Goal: Task Accomplishment & Management: Use online tool/utility

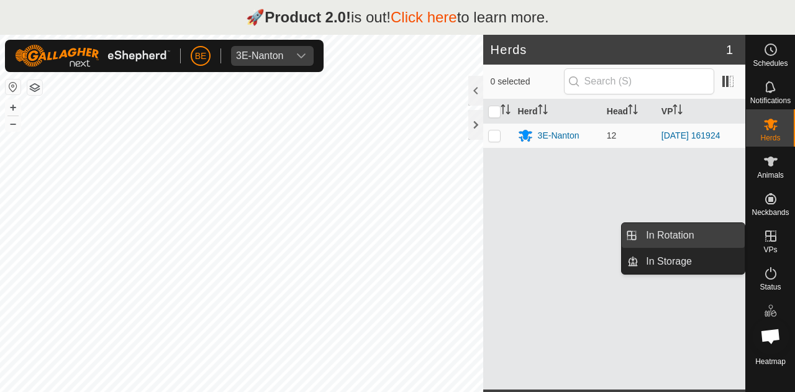
click at [684, 229] on link "In Rotation" at bounding box center [692, 235] width 106 height 25
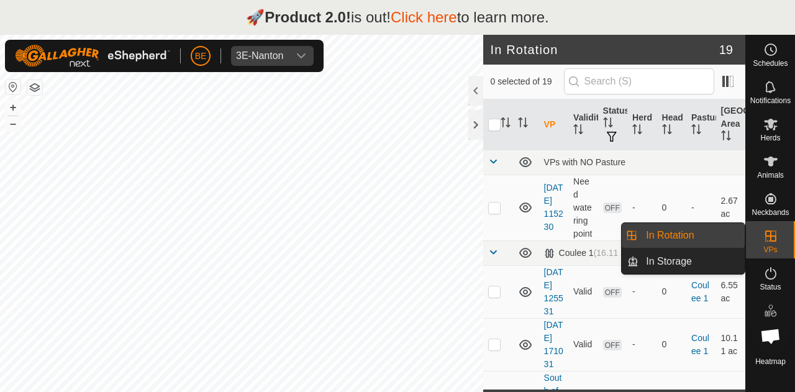
click at [694, 240] on link "In Rotation" at bounding box center [692, 235] width 106 height 25
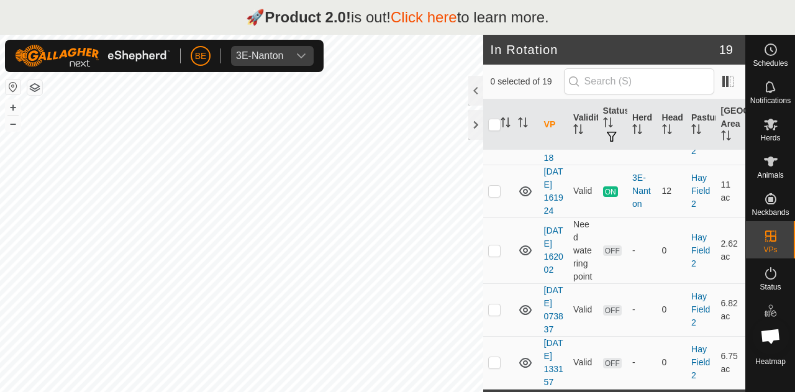
scroll to position [1360, 0]
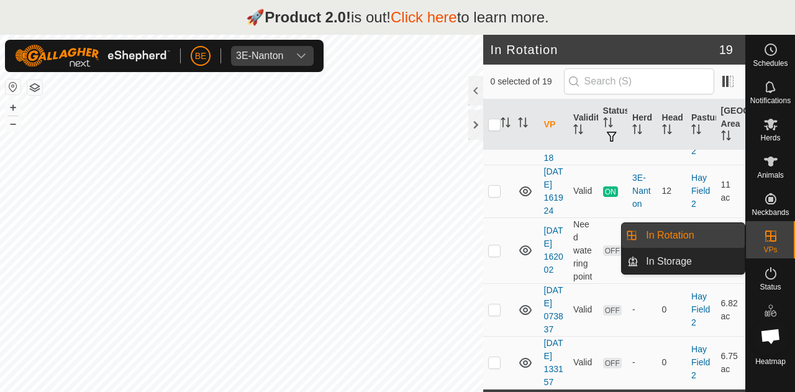
click at [774, 244] on es-virtualpaddocks-svg-icon at bounding box center [771, 236] width 22 height 20
click at [766, 235] on icon at bounding box center [771, 236] width 11 height 11
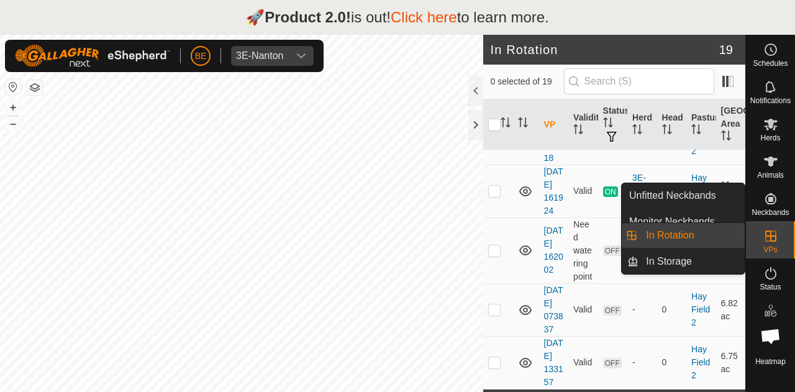
click at [779, 239] on es-virtualpaddocks-svg-icon at bounding box center [771, 236] width 22 height 20
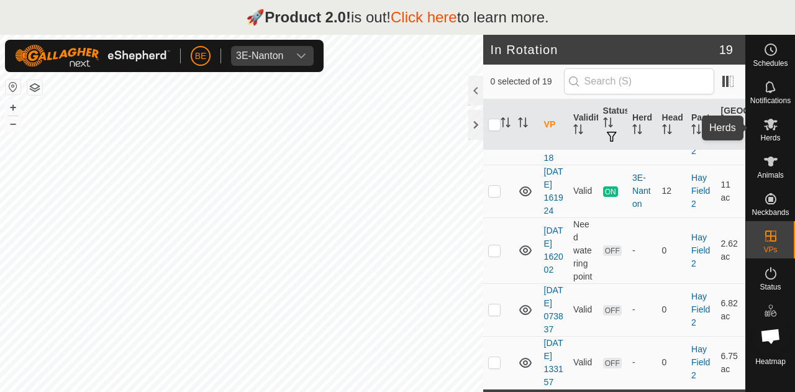
click at [766, 131] on icon at bounding box center [771, 124] width 15 height 15
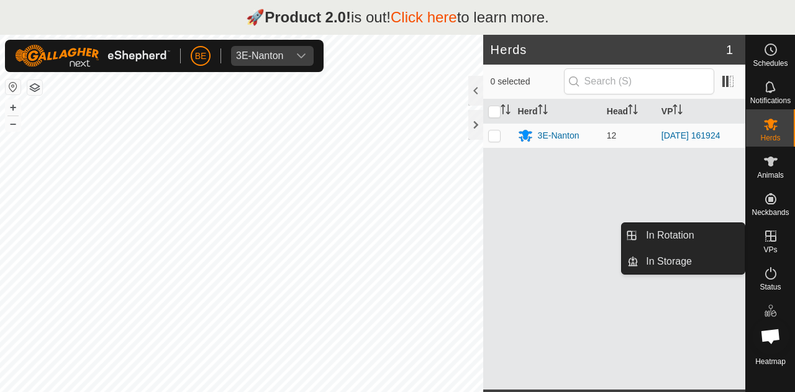
click at [774, 243] on icon at bounding box center [771, 236] width 15 height 15
click at [684, 231] on link "In Rotation" at bounding box center [692, 235] width 106 height 25
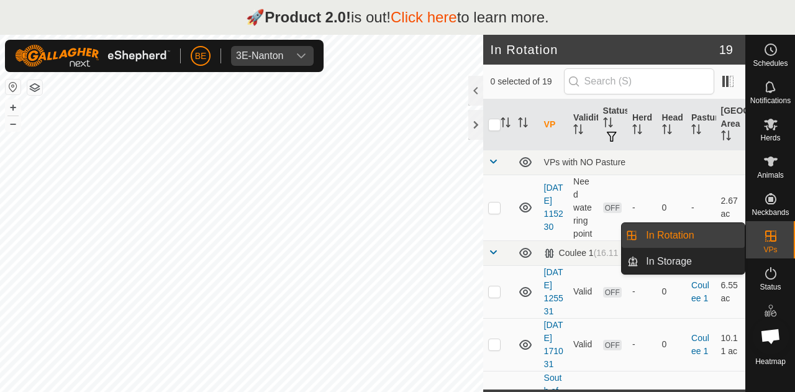
click at [684, 231] on link "In Rotation" at bounding box center [692, 235] width 106 height 25
click at [767, 241] on icon at bounding box center [771, 236] width 11 height 11
click at [718, 239] on link "In Rotation" at bounding box center [692, 235] width 106 height 25
click at [698, 237] on link "In Rotation" at bounding box center [692, 235] width 106 height 25
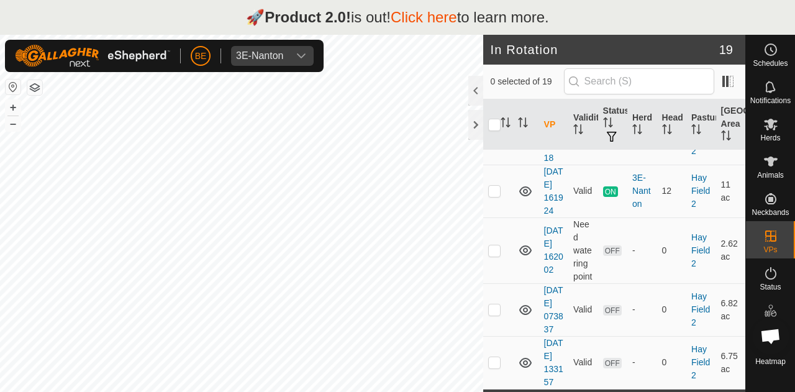
scroll to position [1360, 0]
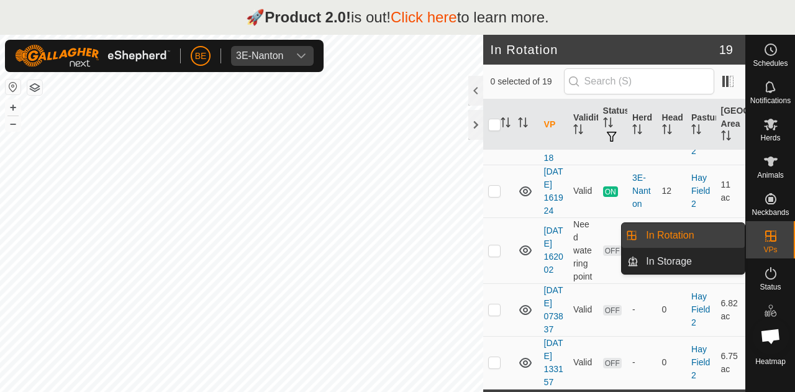
click at [709, 233] on link "In Rotation" at bounding box center [692, 235] width 106 height 25
click at [647, 229] on link "In Rotation" at bounding box center [692, 235] width 106 height 25
click at [676, 229] on link "In Rotation" at bounding box center [692, 235] width 106 height 25
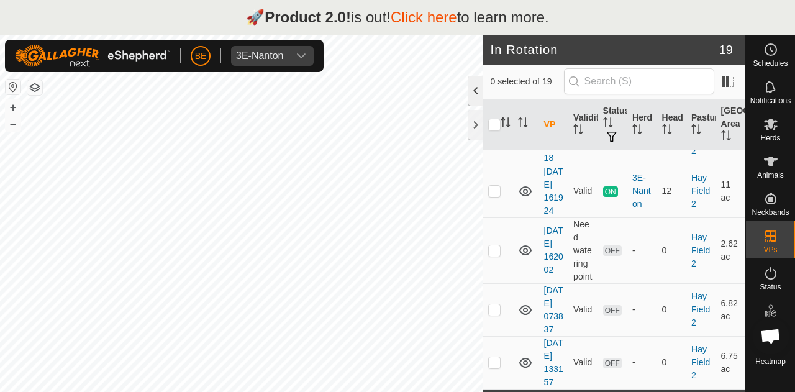
click at [478, 90] on div at bounding box center [476, 91] width 15 height 30
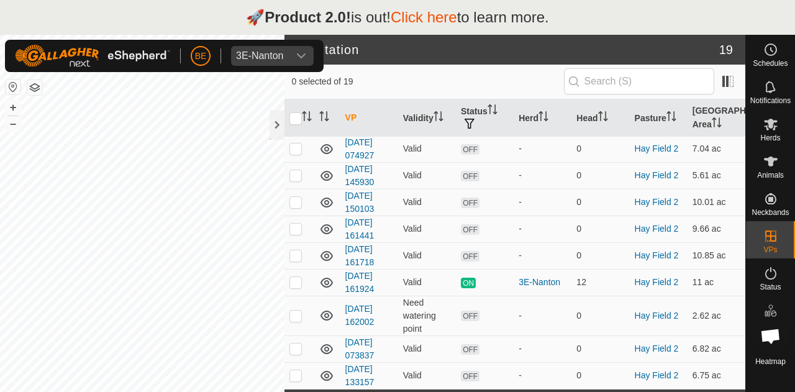
scroll to position [381, 0]
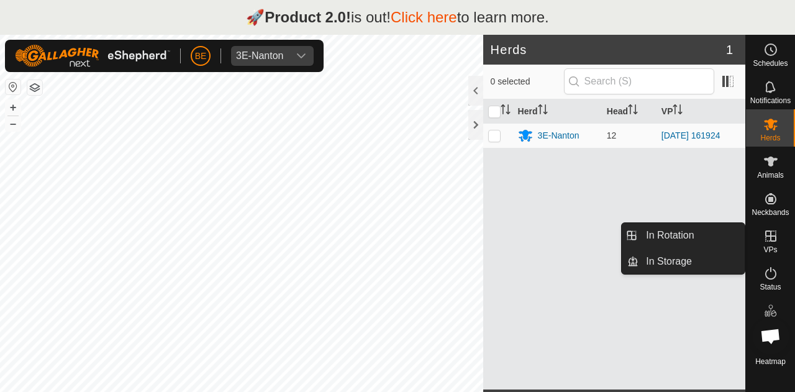
click at [771, 244] on es-virtualpaddocks-svg-icon at bounding box center [771, 236] width 22 height 20
click at [718, 239] on link "In Rotation" at bounding box center [692, 235] width 106 height 25
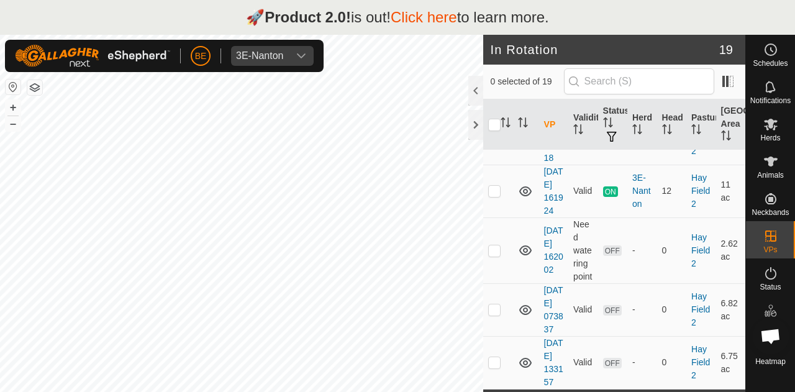
scroll to position [1317, 0]
click at [492, 245] on p-checkbox at bounding box center [494, 250] width 12 height 10
checkbox input "true"
checkbox input "false"
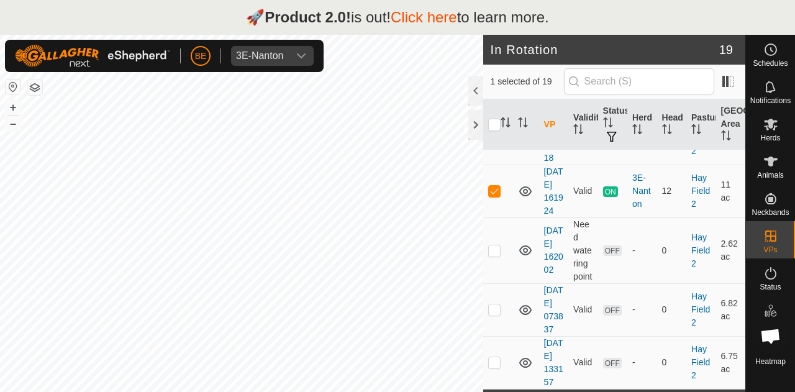
scroll to position [1360, 0]
click at [489, 357] on p-checkbox at bounding box center [494, 362] width 12 height 10
checkbox input "false"
click at [492, 304] on p-checkbox at bounding box center [494, 309] width 12 height 10
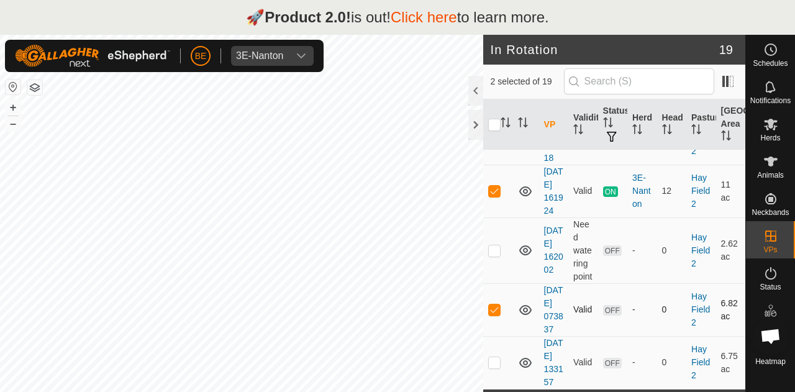
click at [492, 304] on p-checkbox at bounding box center [494, 309] width 12 height 10
checkbox input "false"
click at [497, 245] on p-checkbox at bounding box center [494, 250] width 12 height 10
checkbox input "false"
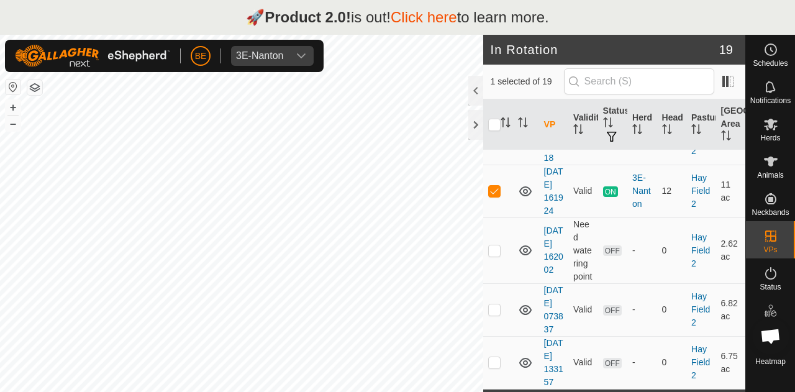
scroll to position [1206, 0]
click at [496, 196] on p-checkbox at bounding box center [494, 191] width 12 height 10
checkbox input "true"
click at [498, 143] on p-checkbox at bounding box center [494, 138] width 12 height 10
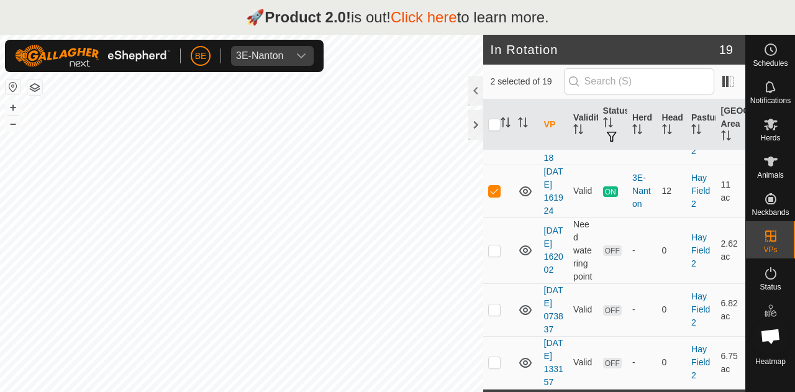
click at [498, 143] on p-checkbox at bounding box center [494, 138] width 12 height 10
checkbox input "false"
click at [498, 255] on p-checkbox at bounding box center [494, 250] width 12 height 10
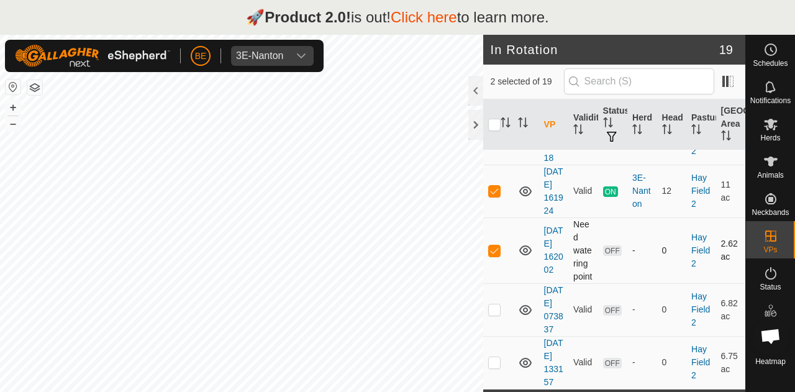
click at [497, 255] on p-checkbox at bounding box center [494, 250] width 12 height 10
checkbox input "false"
click at [488, 314] on p-checkbox at bounding box center [494, 309] width 12 height 10
checkbox input "true"
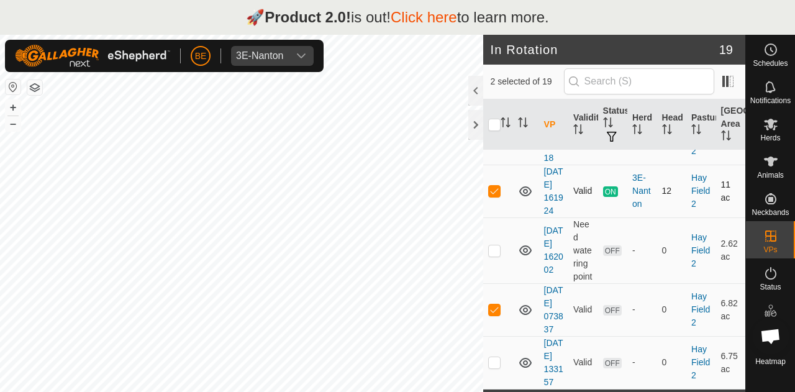
click at [497, 186] on p-checkbox at bounding box center [494, 191] width 12 height 10
checkbox input "false"
click at [493, 143] on p-checkbox at bounding box center [494, 138] width 12 height 10
click at [498, 143] on p-checkbox at bounding box center [494, 138] width 12 height 10
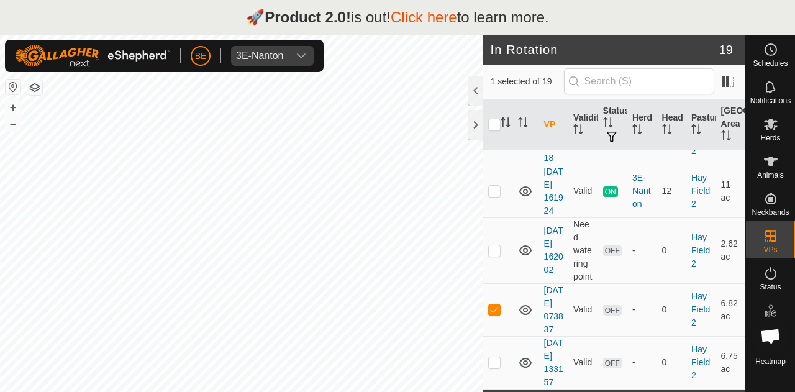
click at [490, 143] on p-checkbox at bounding box center [494, 138] width 12 height 10
checkbox input "false"
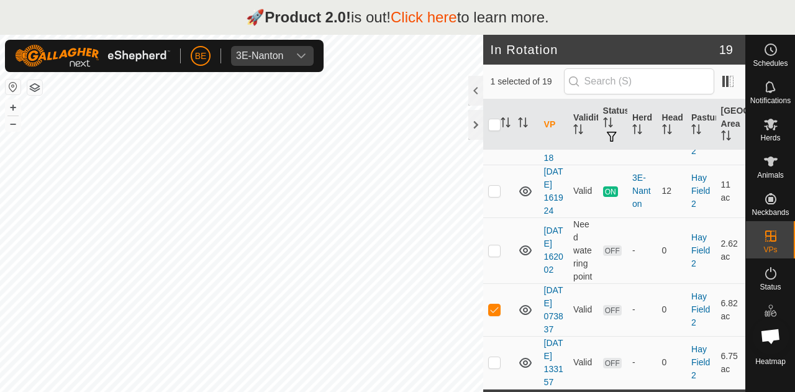
click at [495, 90] on p-checkbox at bounding box center [494, 85] width 12 height 10
checkbox input "true"
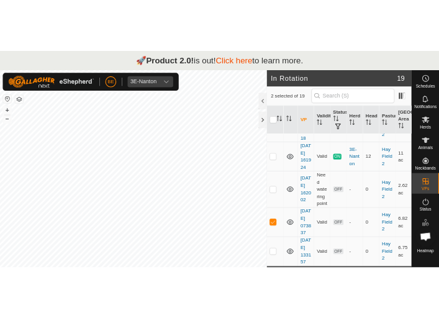
scroll to position [1084, 0]
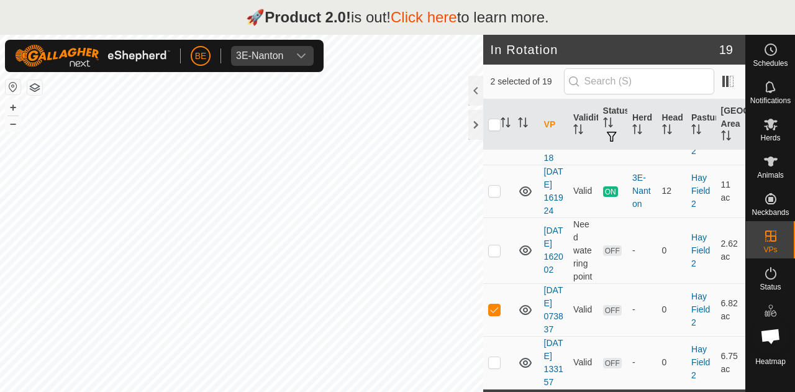
click at [554, 112] on td "2025-08-20 161441" at bounding box center [553, 85] width 29 height 53
click at [551, 110] on link "2025-08-20 161441" at bounding box center [553, 85] width 19 height 49
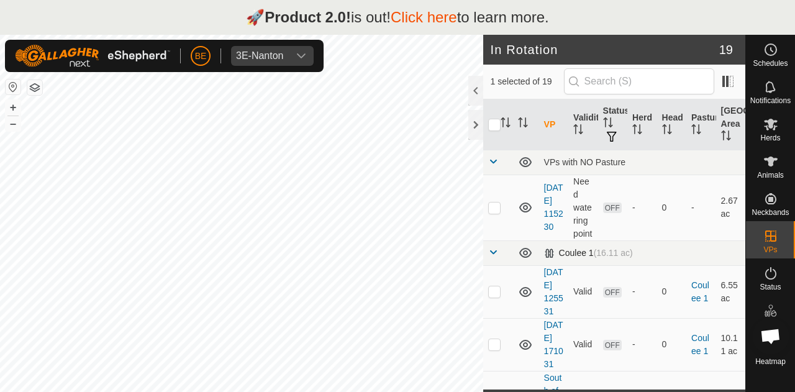
checkbox input "true"
checkbox input "false"
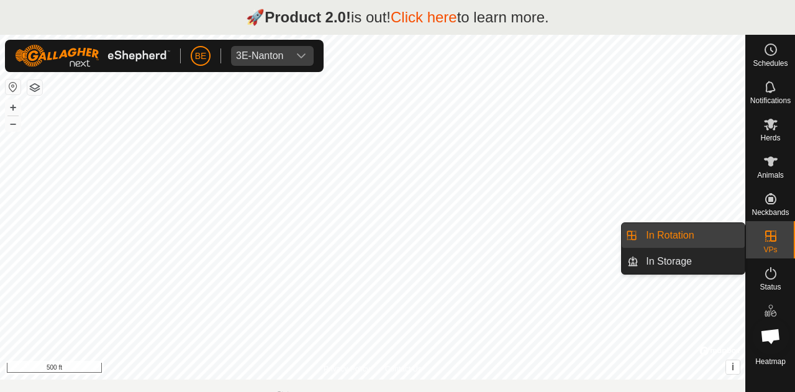
click at [714, 232] on link "In Rotation" at bounding box center [692, 235] width 106 height 25
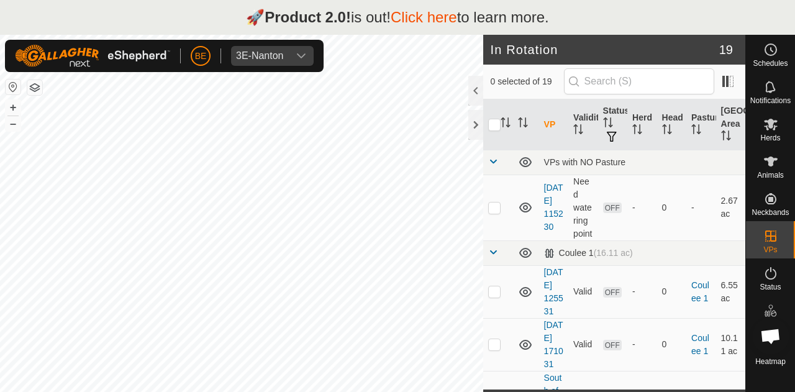
click at [502, 11] on p "🚀 Product 2.0! is out! Click here to learn more." at bounding box center [397, 17] width 303 height 22
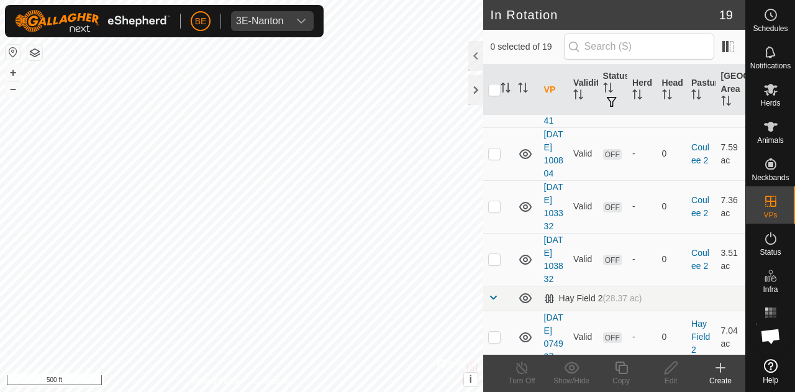
scroll to position [1360, 0]
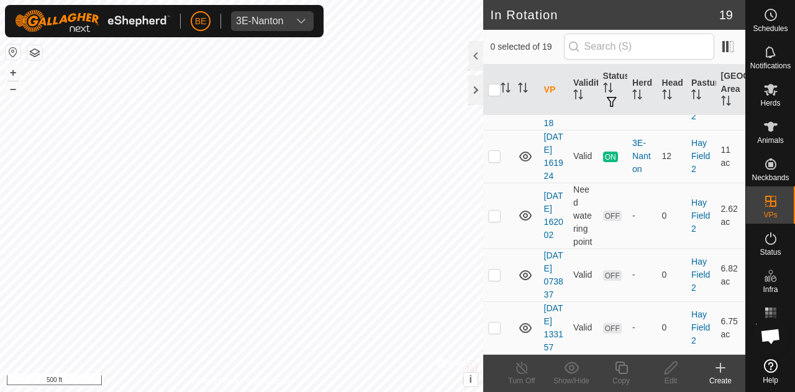
checkbox input "true"
click at [723, 373] on icon at bounding box center [720, 367] width 15 height 15
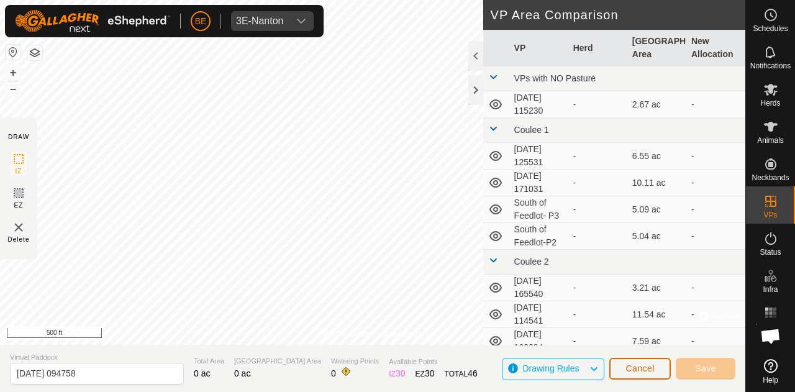
click at [651, 365] on span "Cancel" at bounding box center [640, 368] width 29 height 10
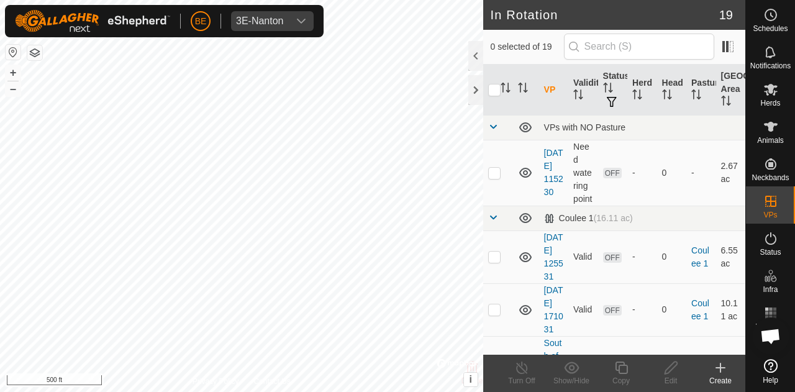
click at [723, 369] on icon at bounding box center [720, 367] width 15 height 15
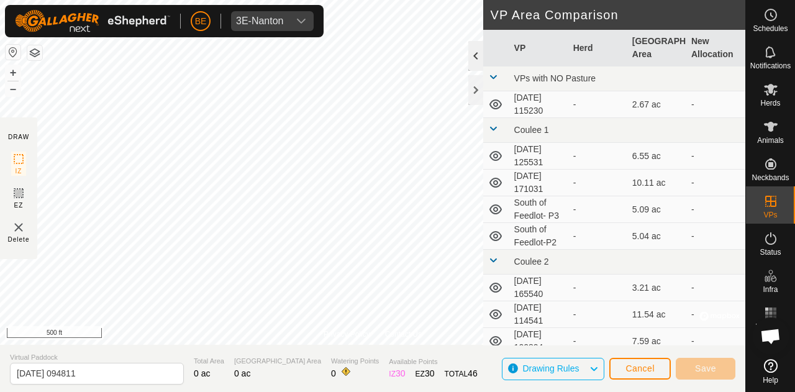
click at [473, 55] on div at bounding box center [476, 56] width 15 height 30
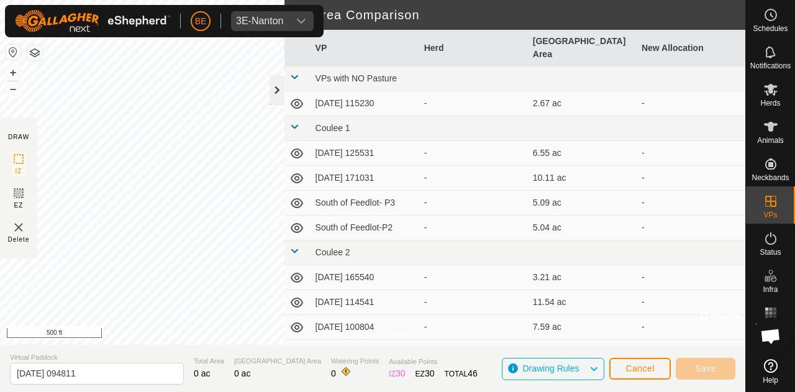
click at [272, 90] on div at bounding box center [277, 90] width 15 height 30
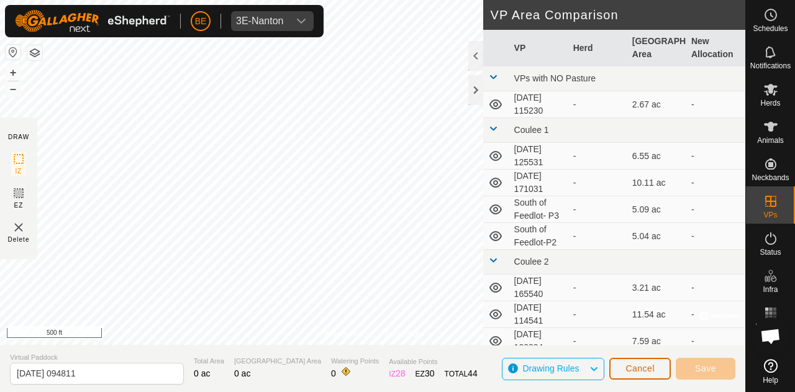
click at [670, 371] on button "Cancel" at bounding box center [641, 369] width 62 height 22
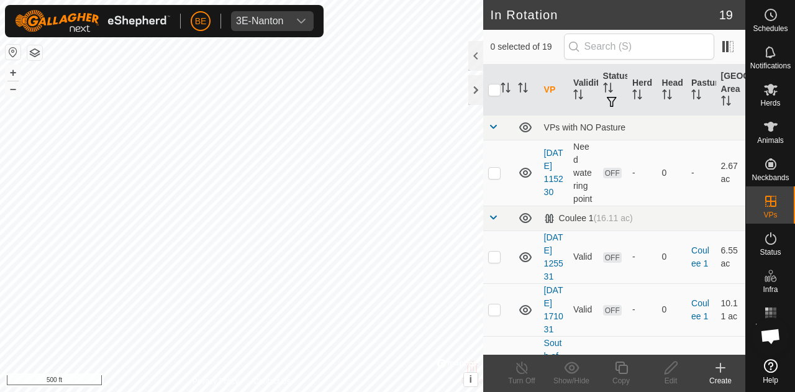
click at [725, 374] on icon at bounding box center [720, 367] width 15 height 15
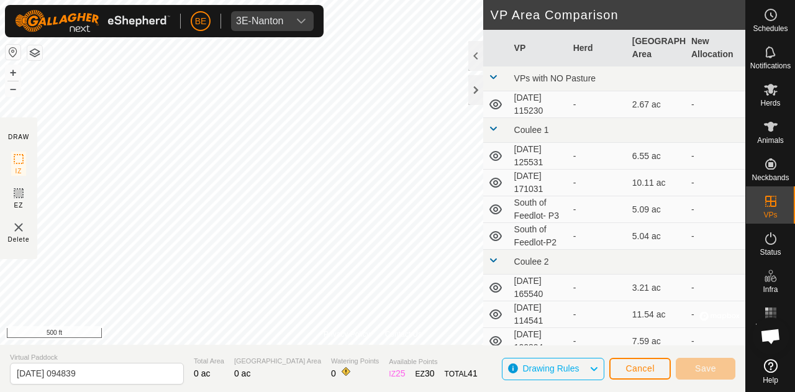
click at [487, 310] on td at bounding box center [496, 314] width 26 height 27
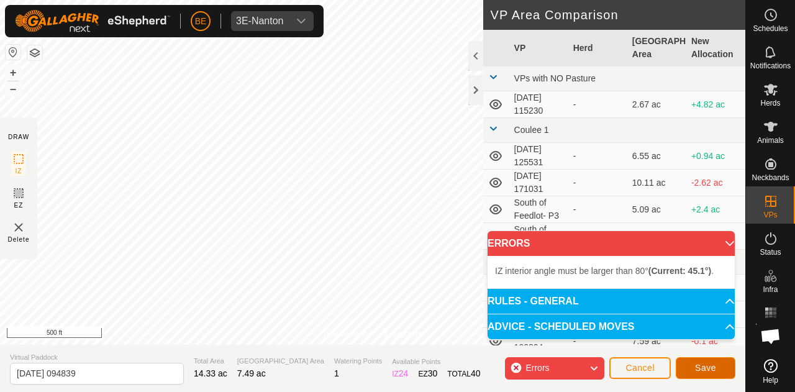
click at [690, 367] on button "Save" at bounding box center [706, 368] width 60 height 22
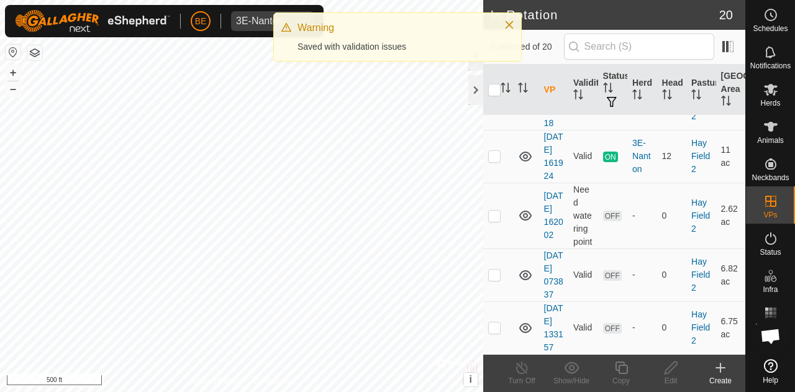
scroll to position [1438, 0]
click at [500, 322] on p-checkbox at bounding box center [494, 327] width 12 height 10
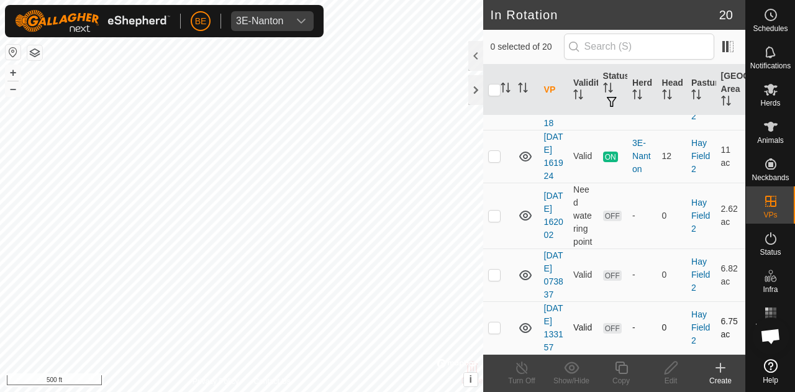
checkbox input "true"
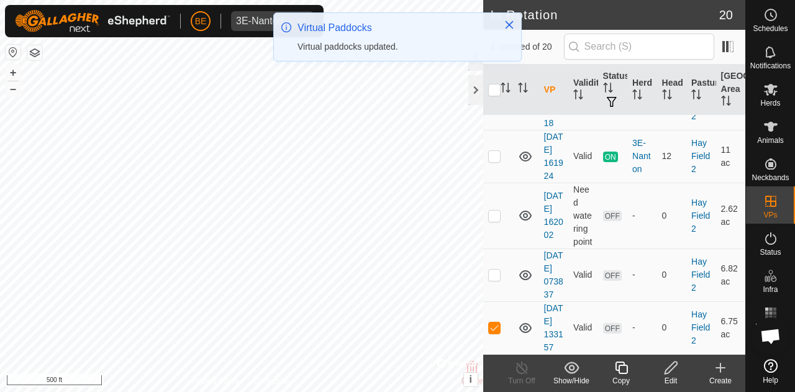
scroll to position [0, 0]
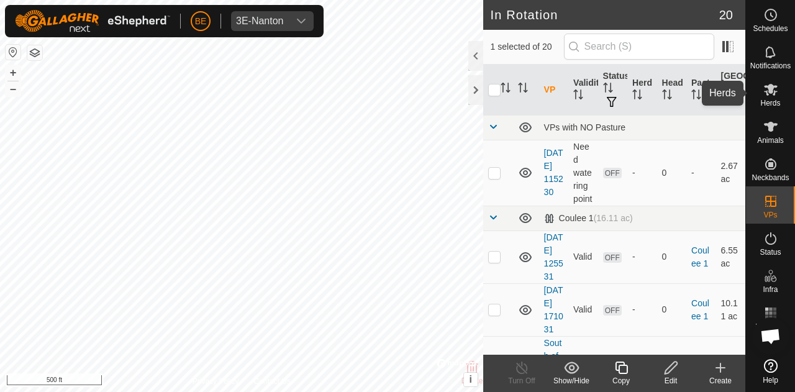
click at [774, 89] on icon at bounding box center [771, 89] width 15 height 15
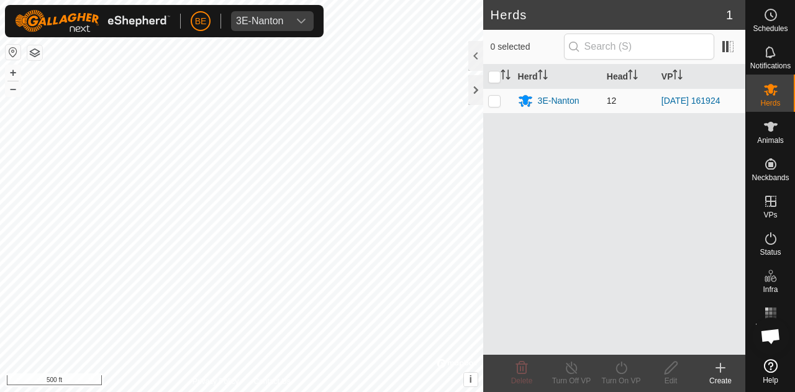
click at [490, 97] on p-checkbox at bounding box center [494, 101] width 12 height 10
checkbox input "true"
click at [621, 367] on icon at bounding box center [622, 367] width 16 height 15
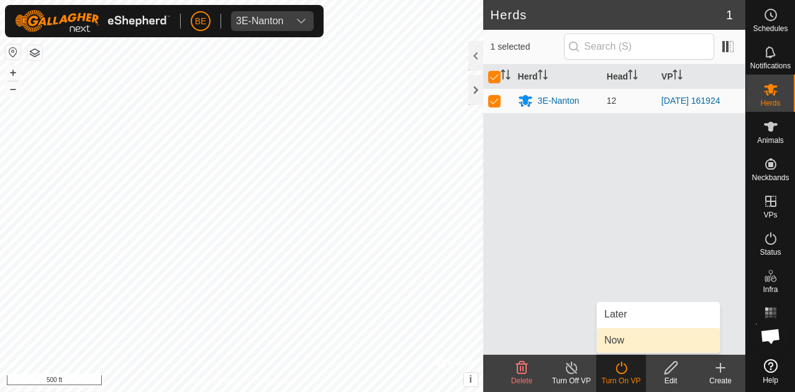
click at [623, 341] on link "Now" at bounding box center [658, 340] width 123 height 25
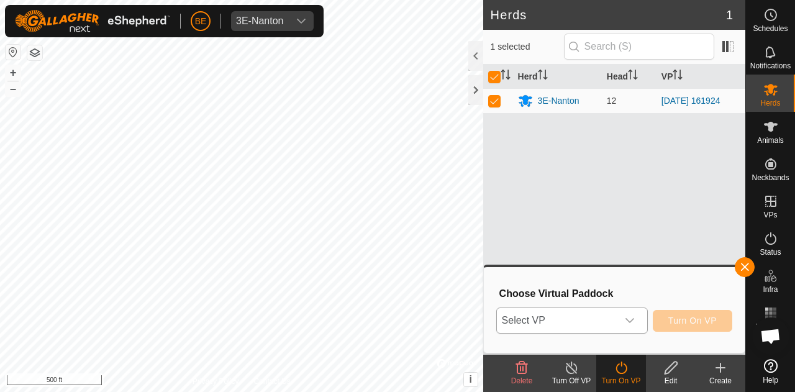
click at [559, 318] on span "Select VP" at bounding box center [557, 320] width 121 height 25
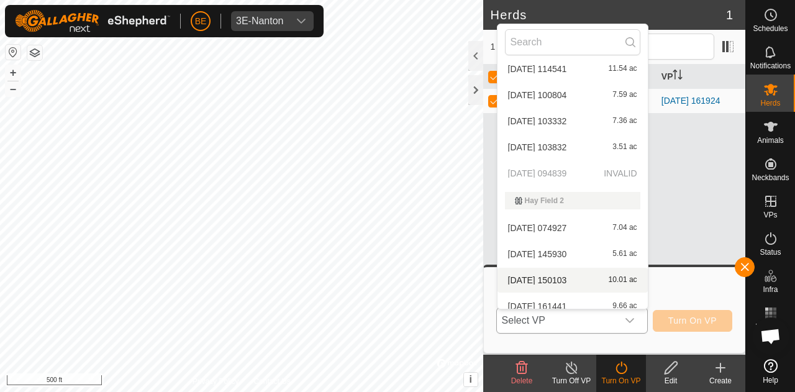
scroll to position [242, 0]
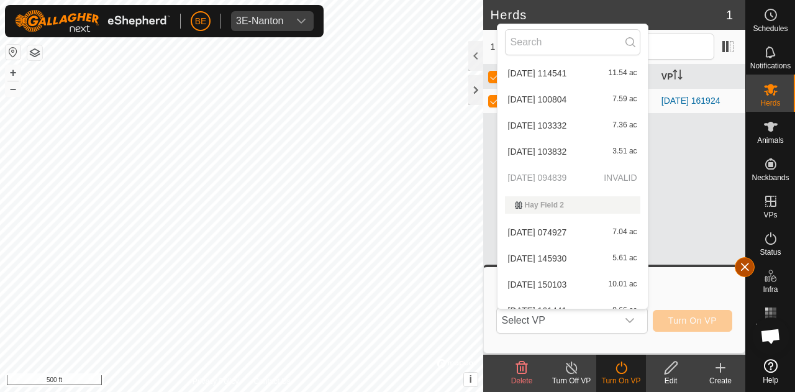
click at [749, 263] on button "button" at bounding box center [745, 267] width 20 height 20
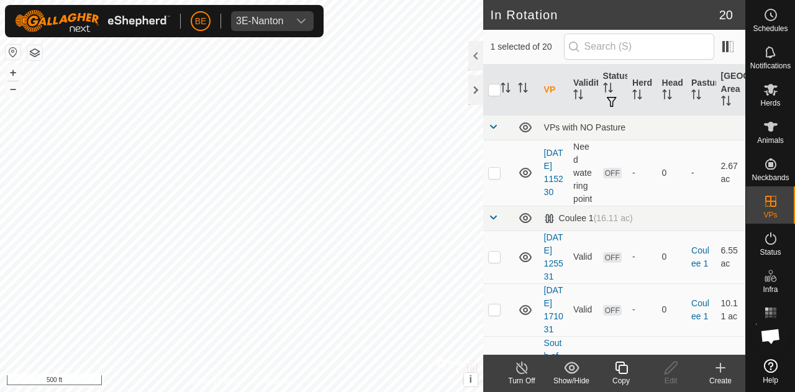
checkbox input "true"
checkbox input "false"
checkbox input "true"
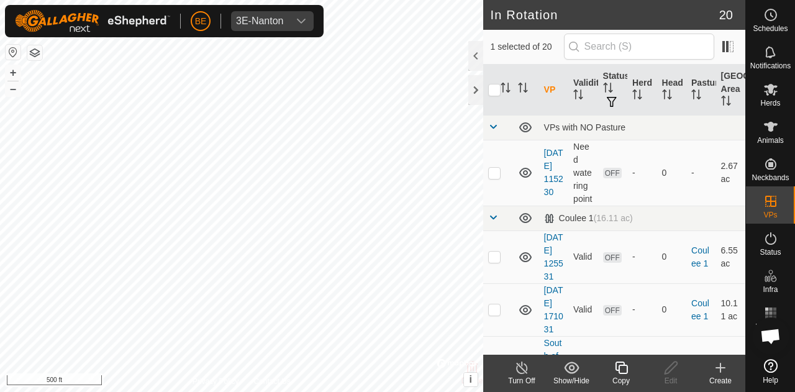
checkbox input "false"
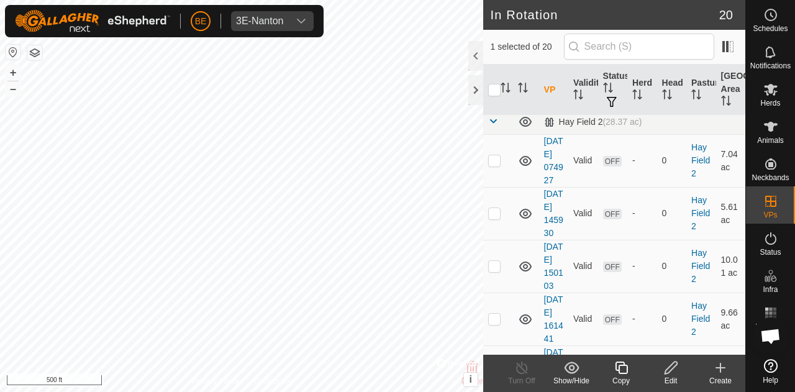
scroll to position [730, 0]
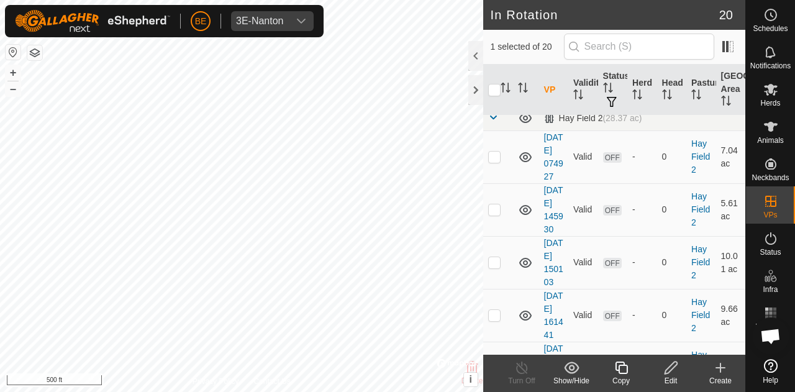
click at [675, 365] on icon at bounding box center [671, 368] width 12 height 12
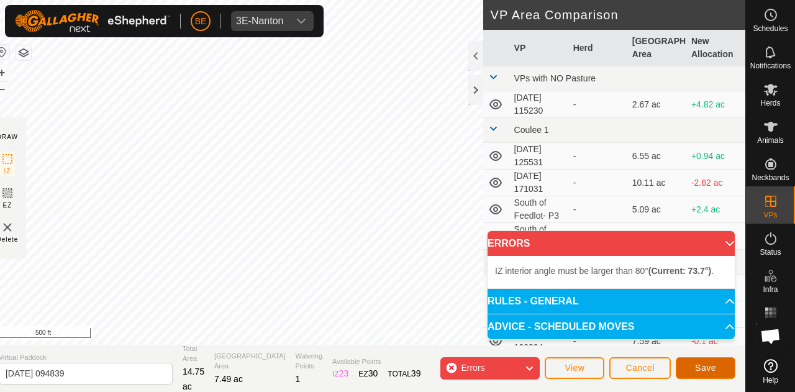
click at [682, 367] on button "Save" at bounding box center [706, 368] width 60 height 22
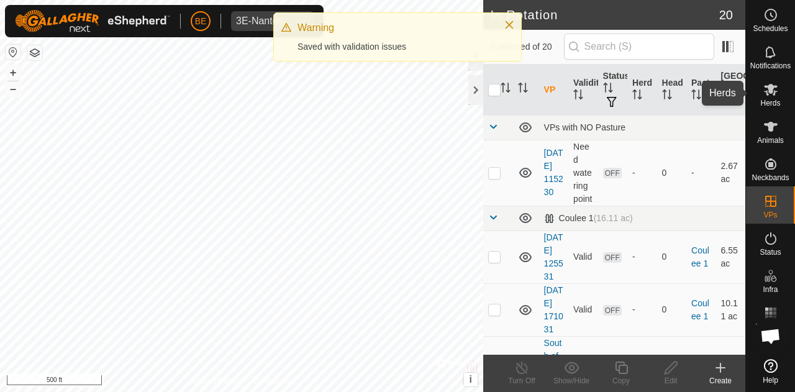
click at [781, 94] on es-mob-svg-icon at bounding box center [771, 90] width 22 height 20
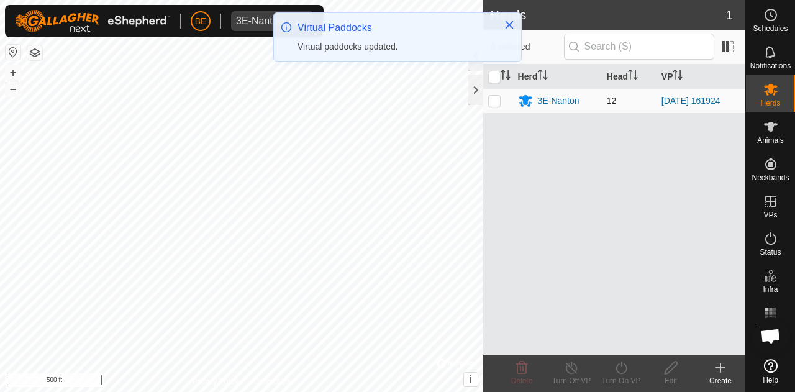
click at [491, 98] on p-checkbox at bounding box center [494, 101] width 12 height 10
checkbox input "true"
click at [615, 365] on icon at bounding box center [622, 367] width 16 height 15
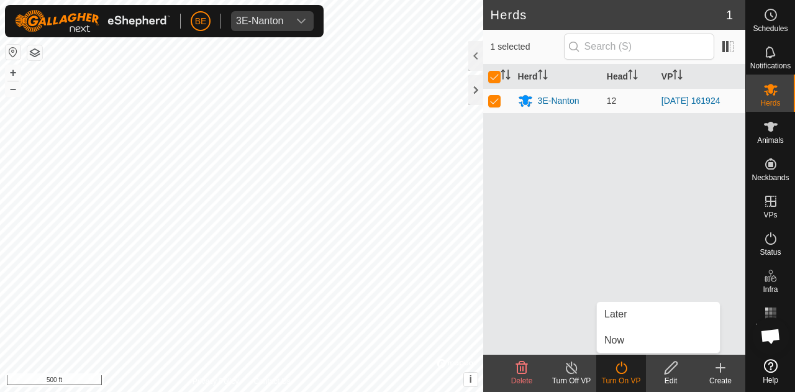
click at [615, 358] on div "Turn On VP" at bounding box center [622, 373] width 50 height 37
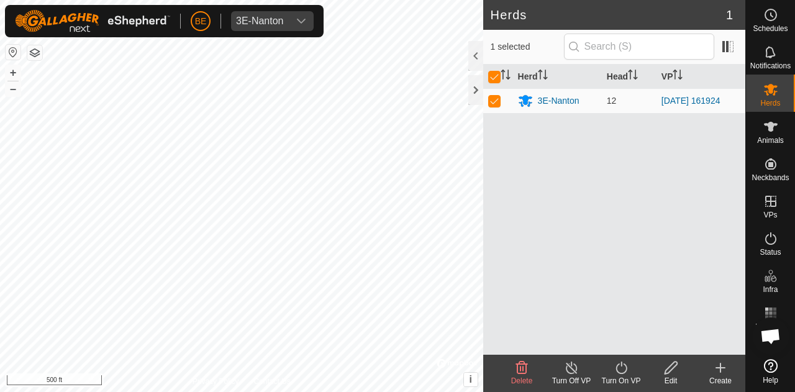
click at [618, 348] on div "Herd Head VP 3E-Nanton 12 2025-08-20 161924" at bounding box center [614, 210] width 262 height 290
click at [625, 382] on div "Turn On VP" at bounding box center [622, 380] width 50 height 11
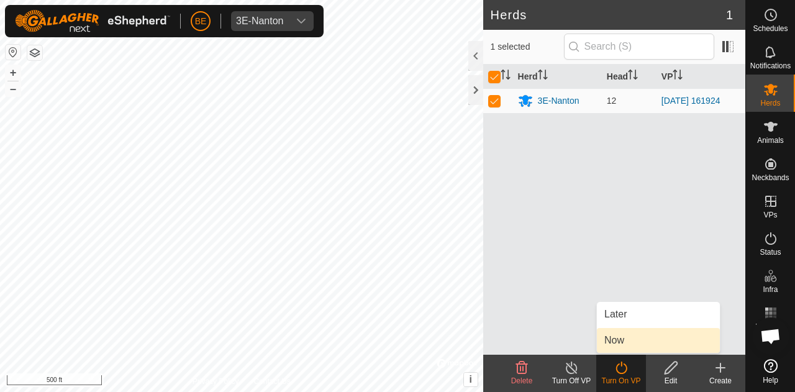
click at [617, 336] on link "Now" at bounding box center [658, 340] width 123 height 25
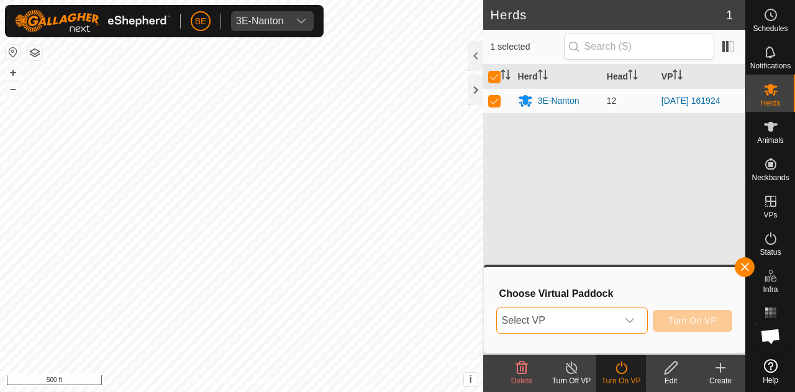
click at [578, 317] on span "Select VP" at bounding box center [557, 320] width 121 height 25
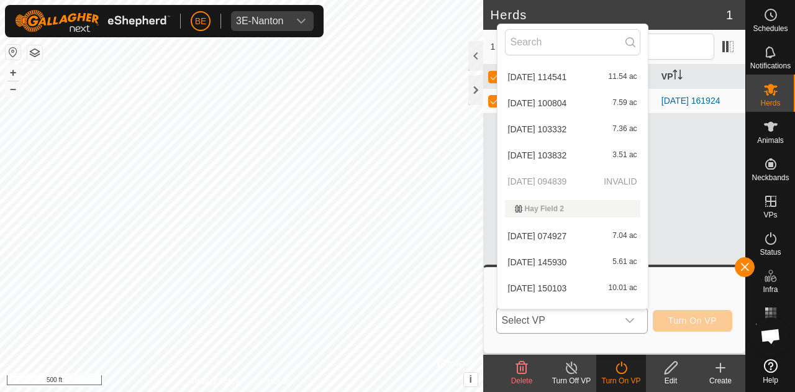
scroll to position [240, 0]
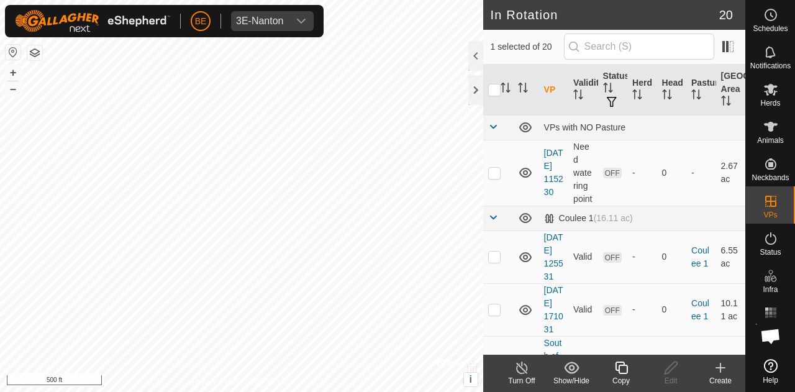
checkbox input "true"
checkbox input "false"
checkbox input "true"
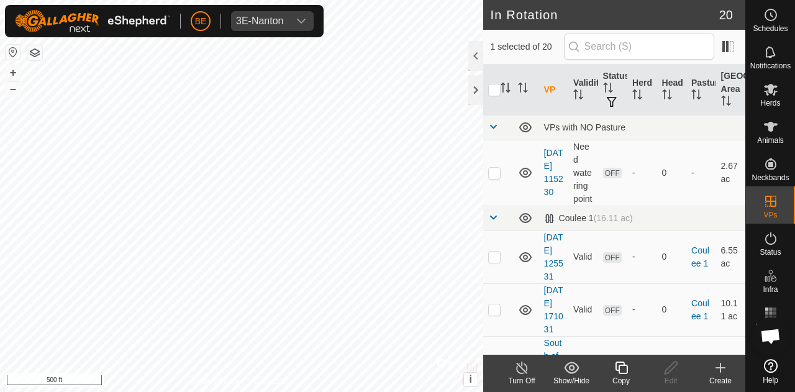
checkbox input "false"
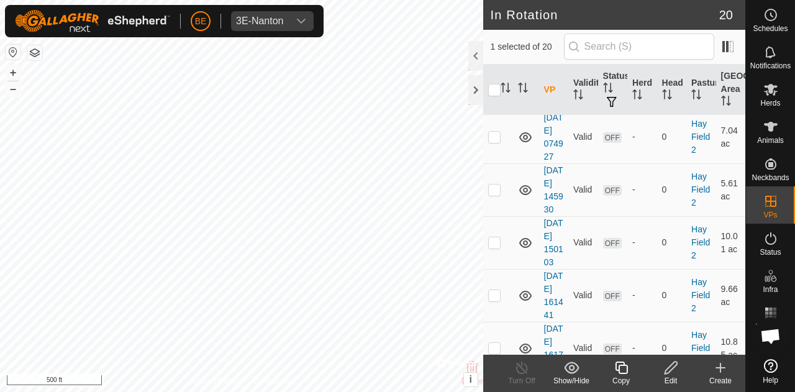
scroll to position [752, 0]
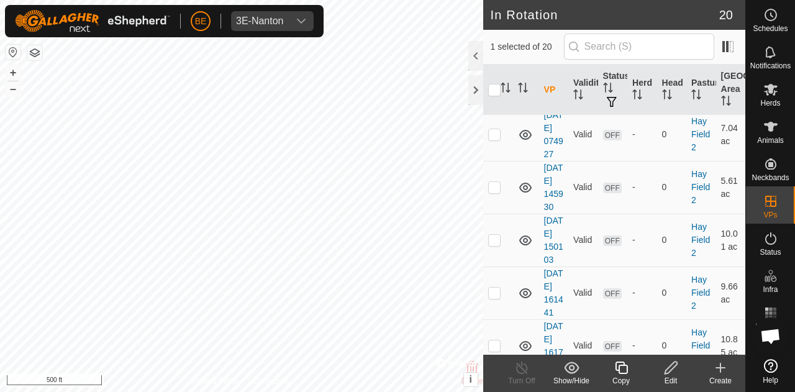
click at [674, 367] on icon at bounding box center [671, 368] width 12 height 12
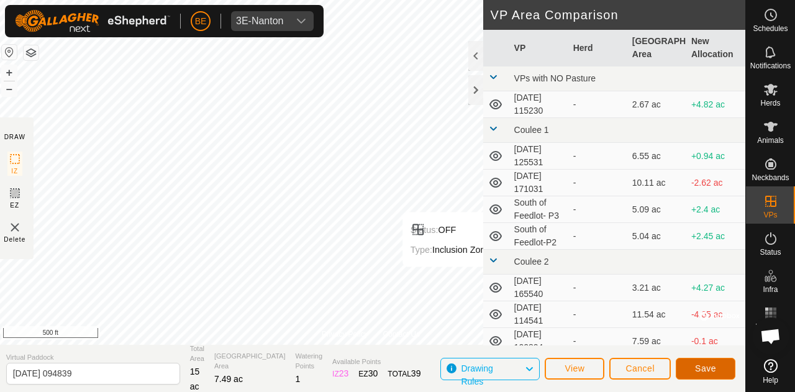
click at [704, 363] on span "Save" at bounding box center [705, 368] width 21 height 10
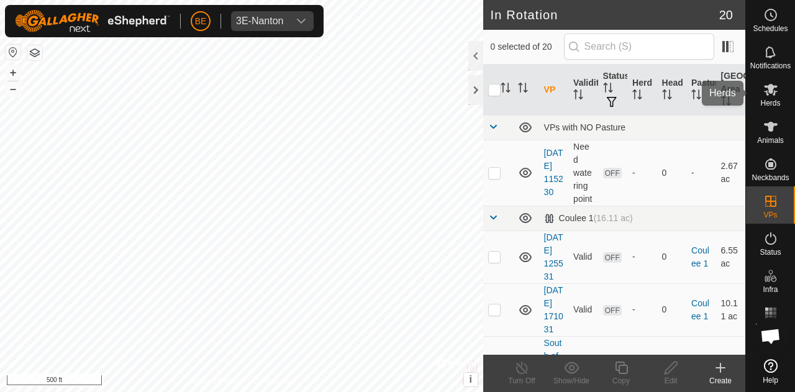
click at [779, 96] on es-mob-svg-icon at bounding box center [771, 90] width 22 height 20
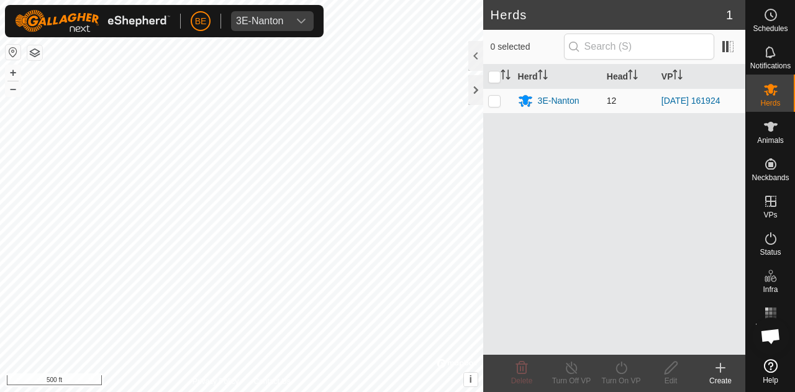
click at [489, 97] on p-checkbox at bounding box center [494, 101] width 12 height 10
checkbox input "true"
click at [613, 377] on div "Turn On VP" at bounding box center [622, 380] width 50 height 11
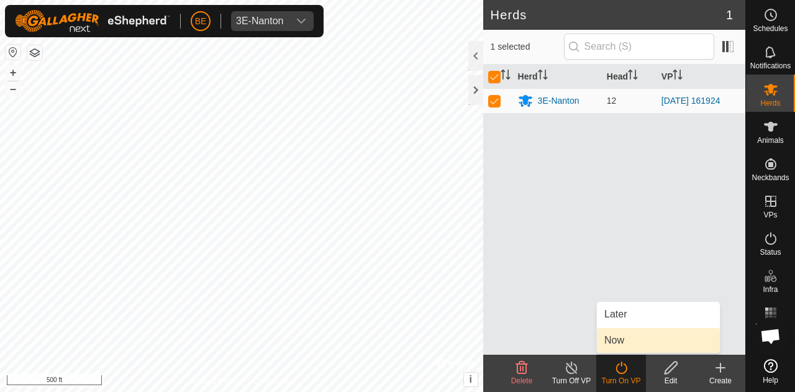
click at [636, 339] on link "Now" at bounding box center [658, 340] width 123 height 25
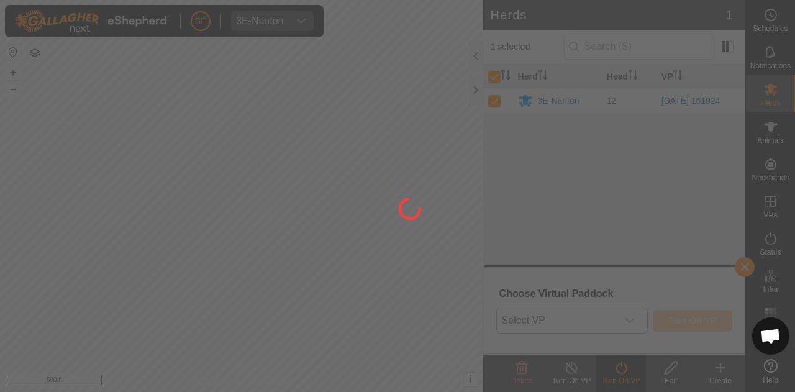
click at [621, 322] on div at bounding box center [397, 196] width 795 height 392
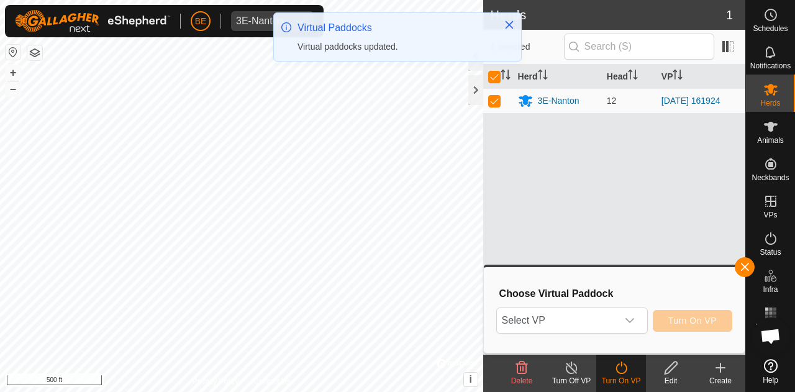
click at [567, 306] on div "Select VP Turn On VP" at bounding box center [614, 321] width 236 height 30
click at [580, 325] on span "Select VP" at bounding box center [557, 320] width 121 height 25
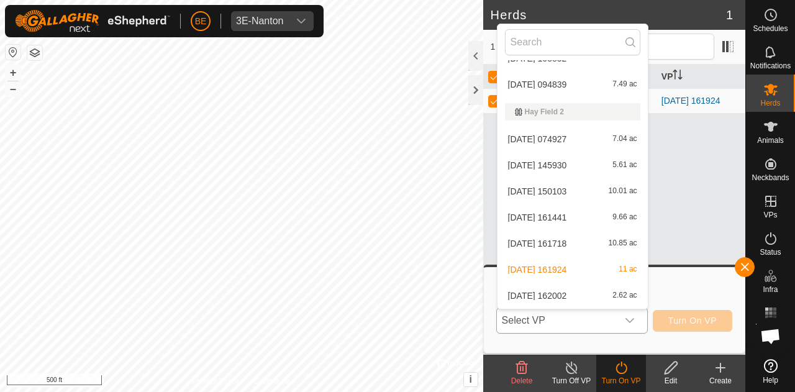
scroll to position [262, 0]
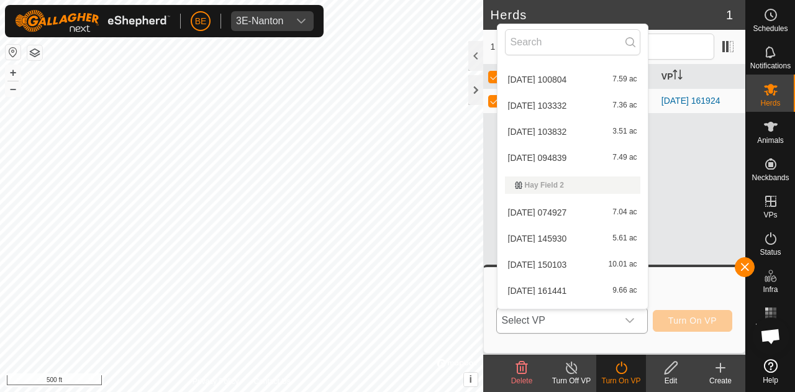
click at [575, 158] on li "2025-09-18 094839 7.49 ac" at bounding box center [573, 157] width 150 height 25
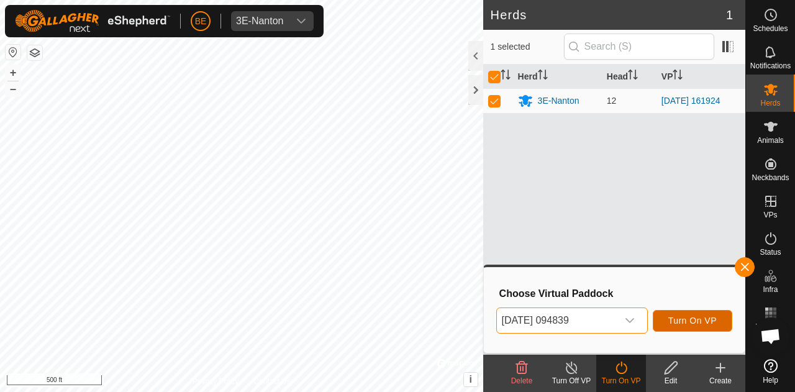
click at [697, 321] on span "Turn On VP" at bounding box center [693, 321] width 48 height 10
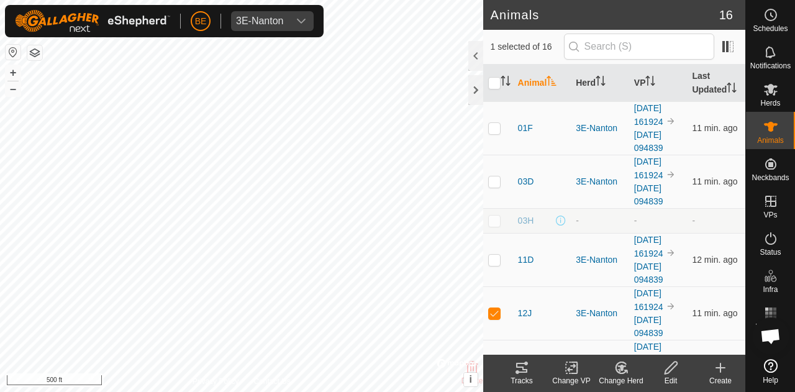
click at [526, 375] on div "Tracks" at bounding box center [522, 380] width 50 height 11
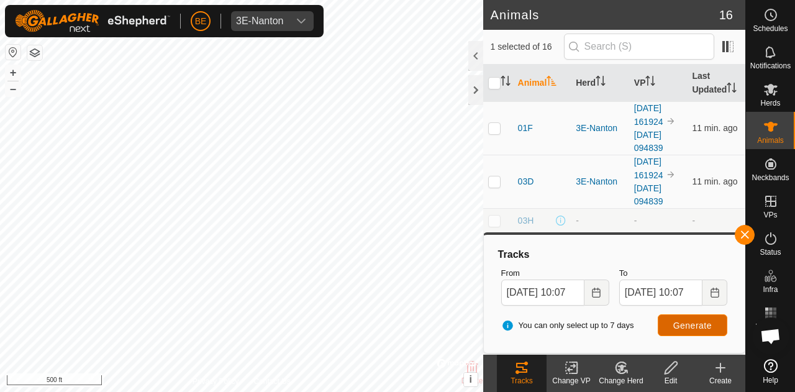
click at [712, 328] on button "Generate" at bounding box center [693, 325] width 70 height 22
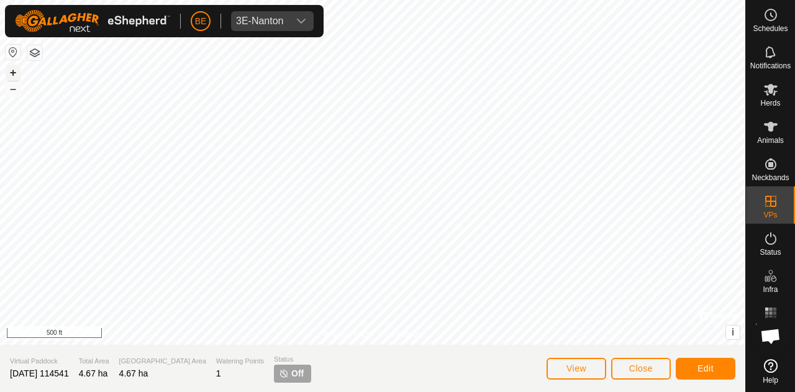
click at [17, 75] on button "+" at bounding box center [13, 72] width 15 height 15
